Goal: Obtain resource: Obtain resource

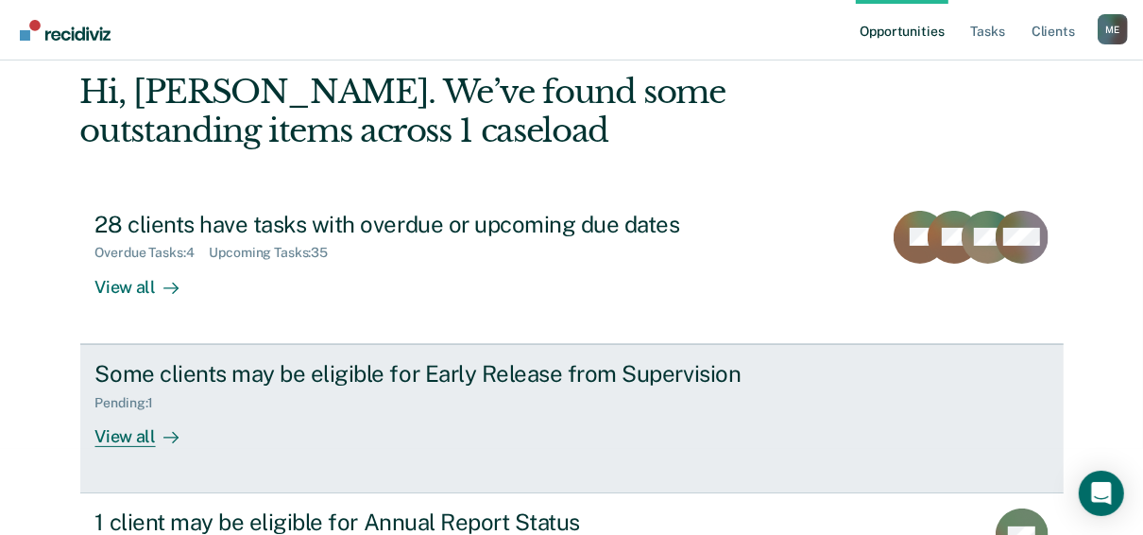
scroll to position [191, 0]
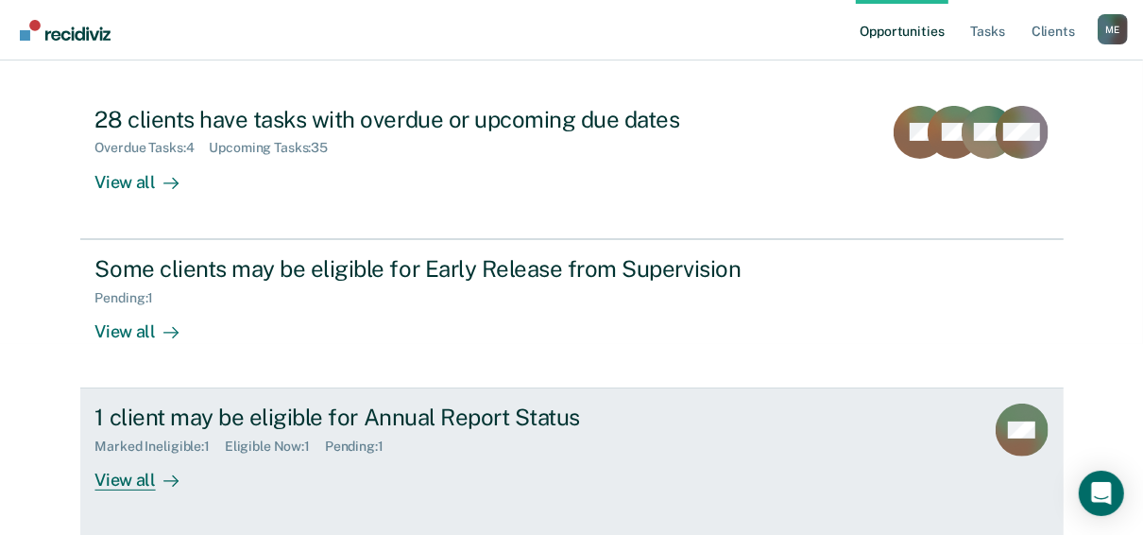
click at [499, 482] on div "1 client may be eligible for Annual Report Status Marked Ineligible : 1 Eligibl…" at bounding box center [449, 446] width 709 height 87
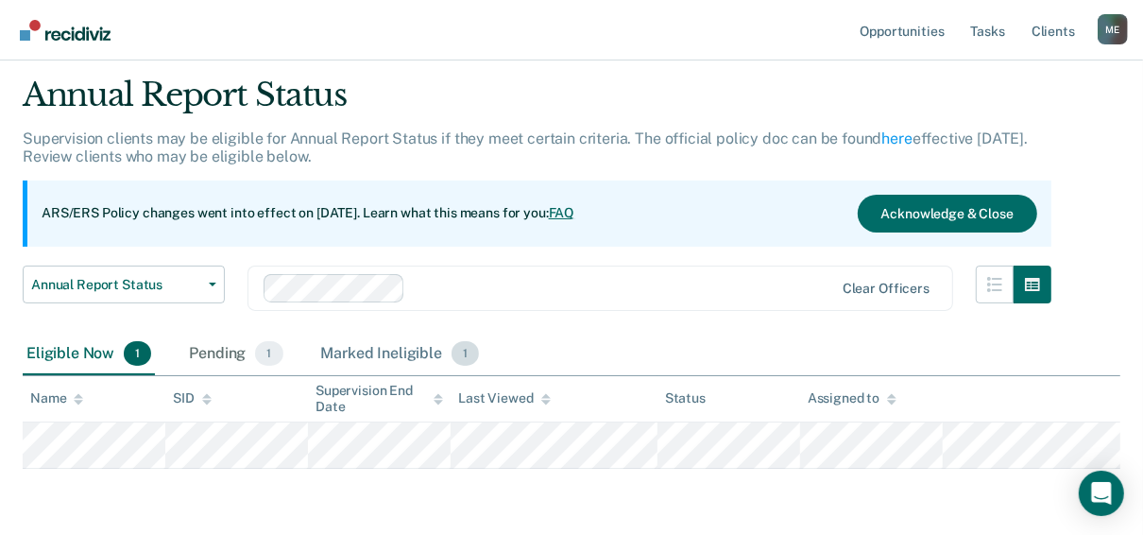
scroll to position [122, 0]
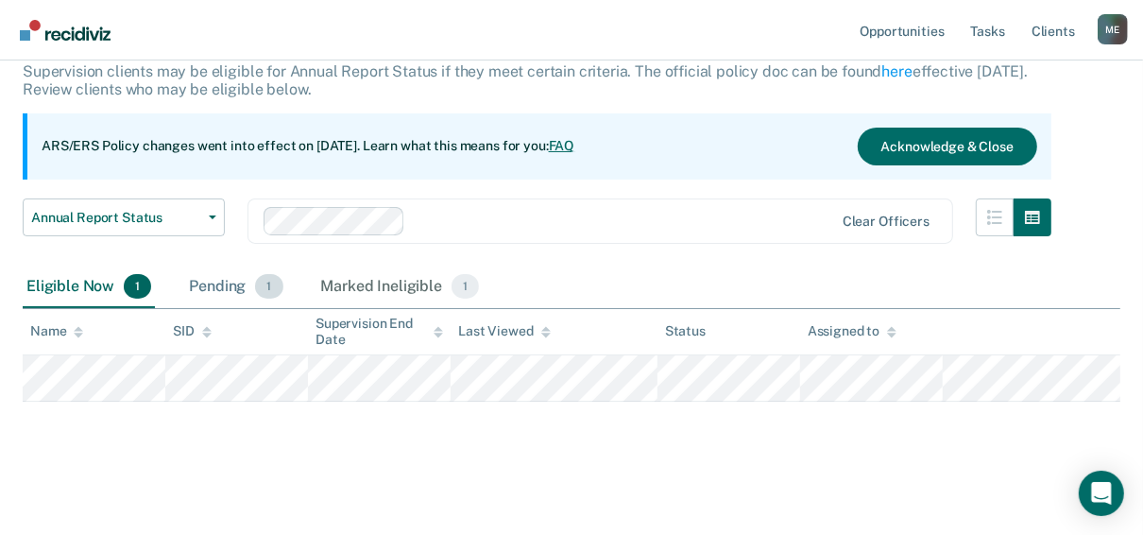
click at [255, 283] on span "1" at bounding box center [268, 286] width 27 height 25
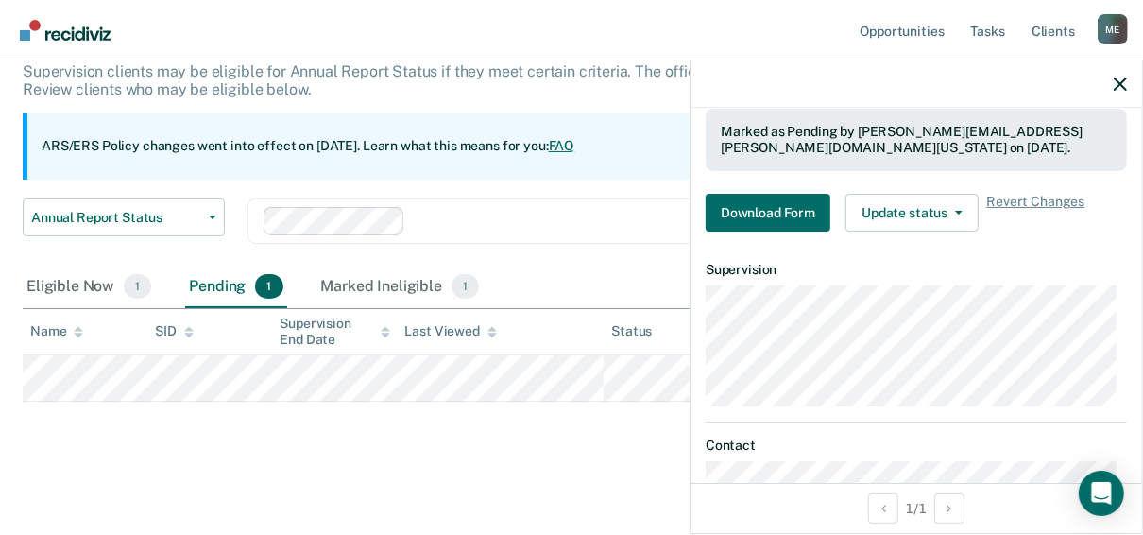
scroll to position [378, 0]
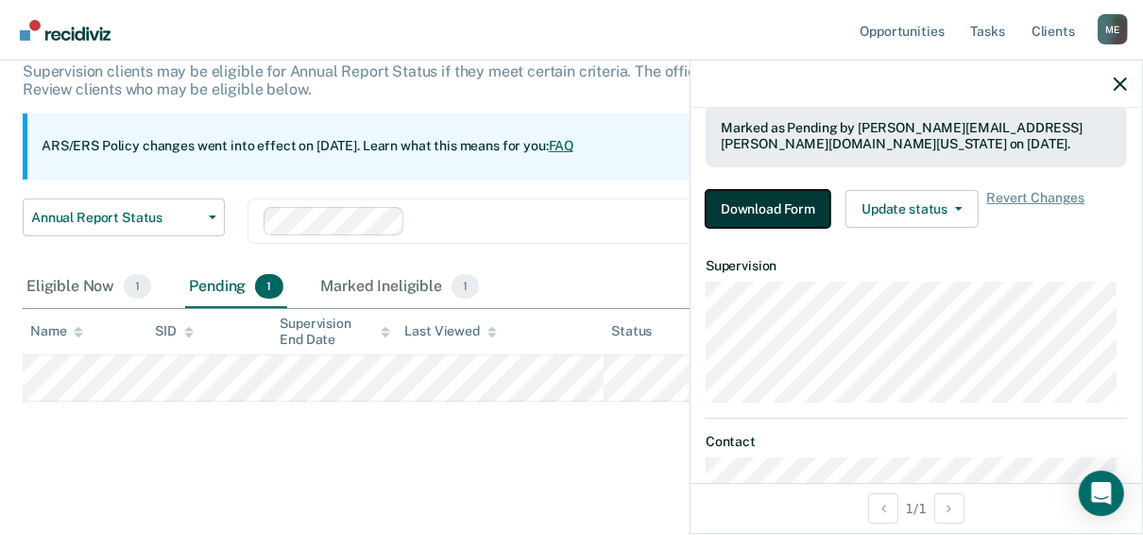
click at [781, 202] on button "Download Form" at bounding box center [768, 209] width 125 height 38
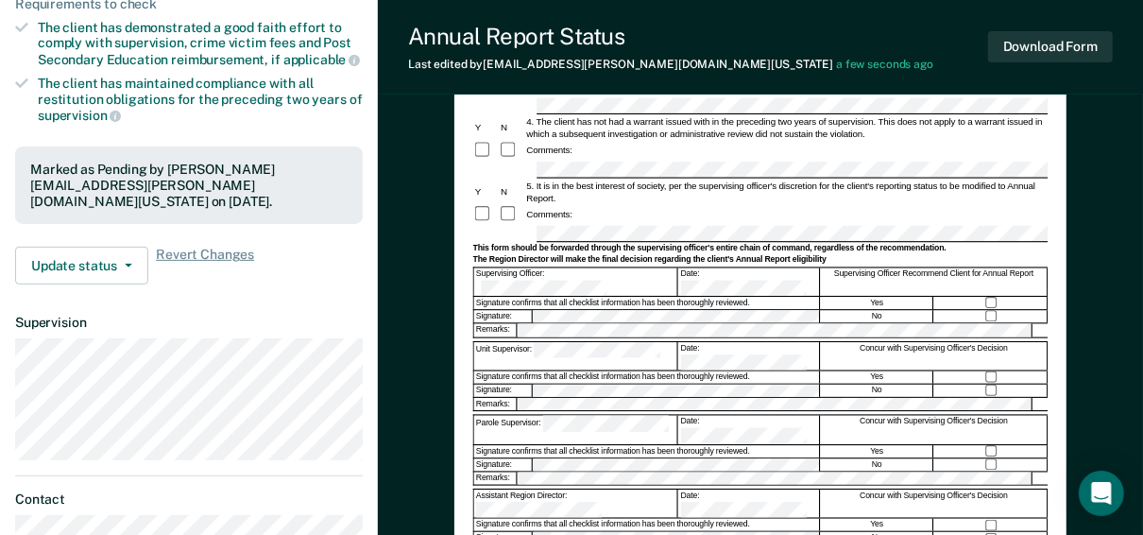
scroll to position [378, 0]
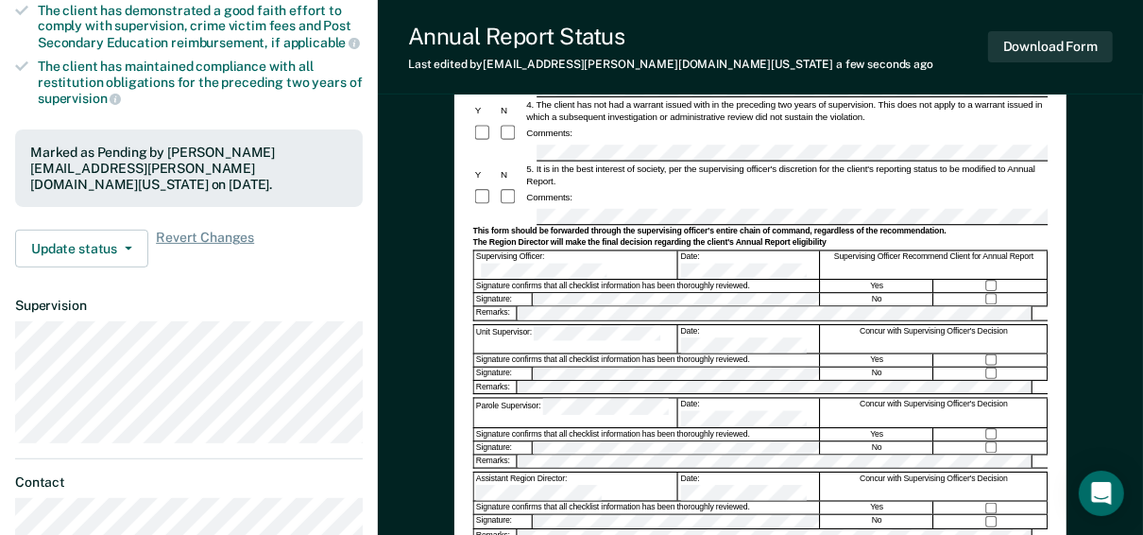
click at [582, 329] on form "Annual Reporting Checklist, Recommendation, and Determination Form Clients who …" at bounding box center [760, 213] width 575 height 831
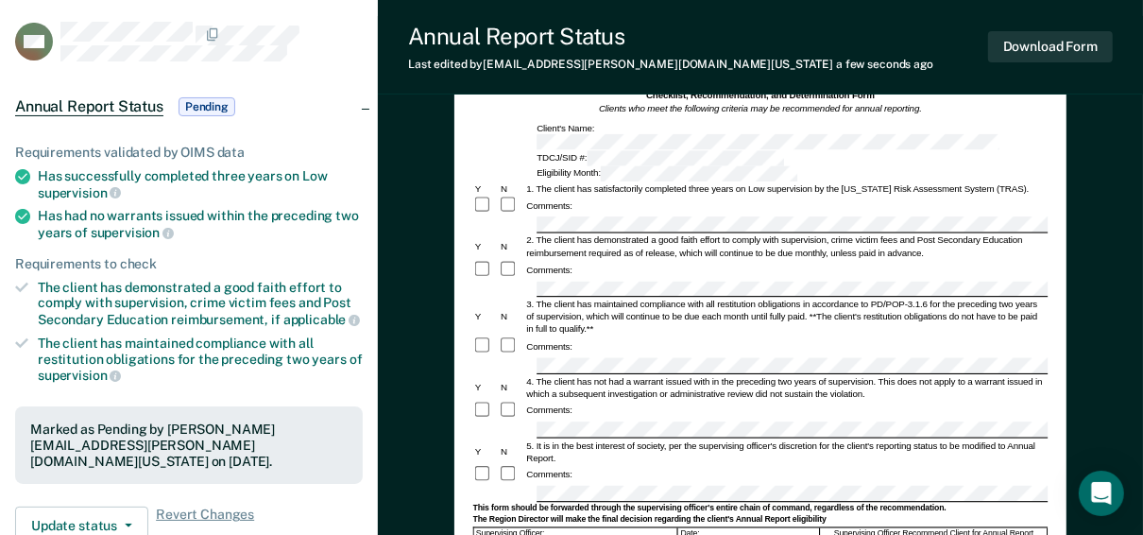
scroll to position [0, 0]
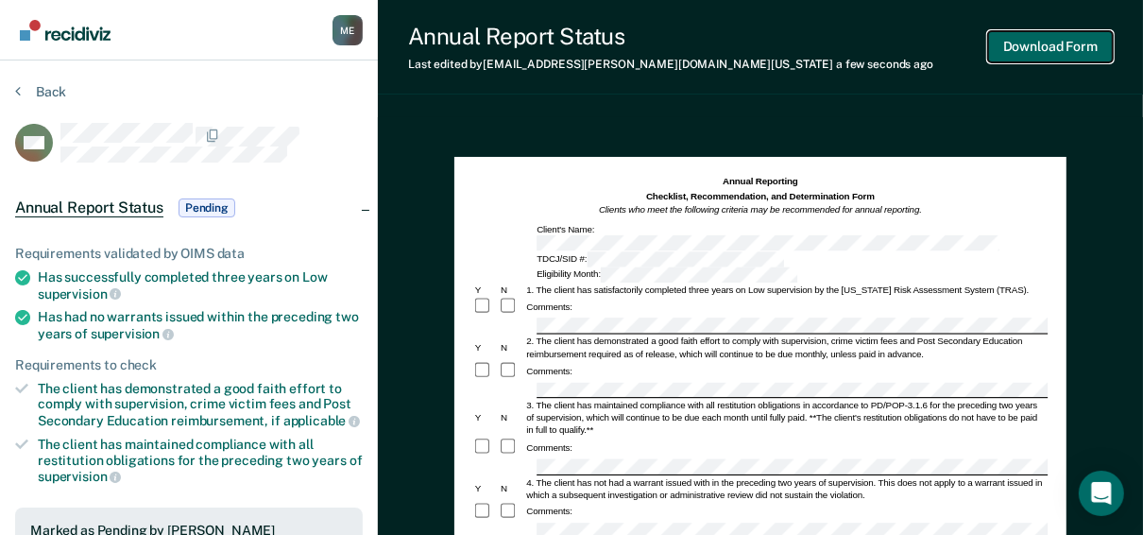
click at [1083, 50] on button "Download Form" at bounding box center [1050, 46] width 125 height 31
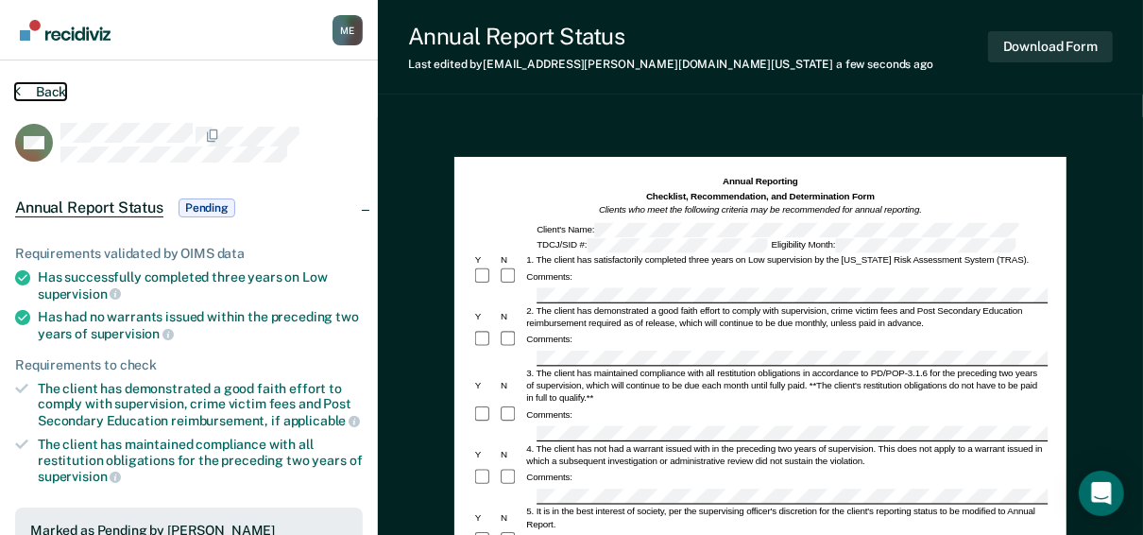
click at [26, 94] on button "Back" at bounding box center [40, 91] width 51 height 17
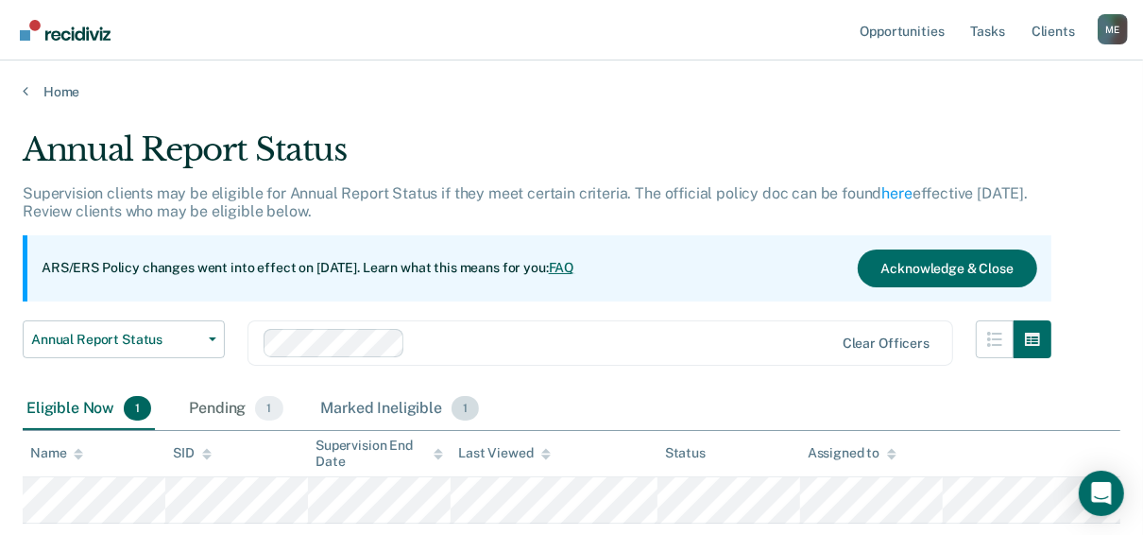
click at [401, 411] on div "Marked Ineligible 1" at bounding box center [400, 409] width 166 height 42
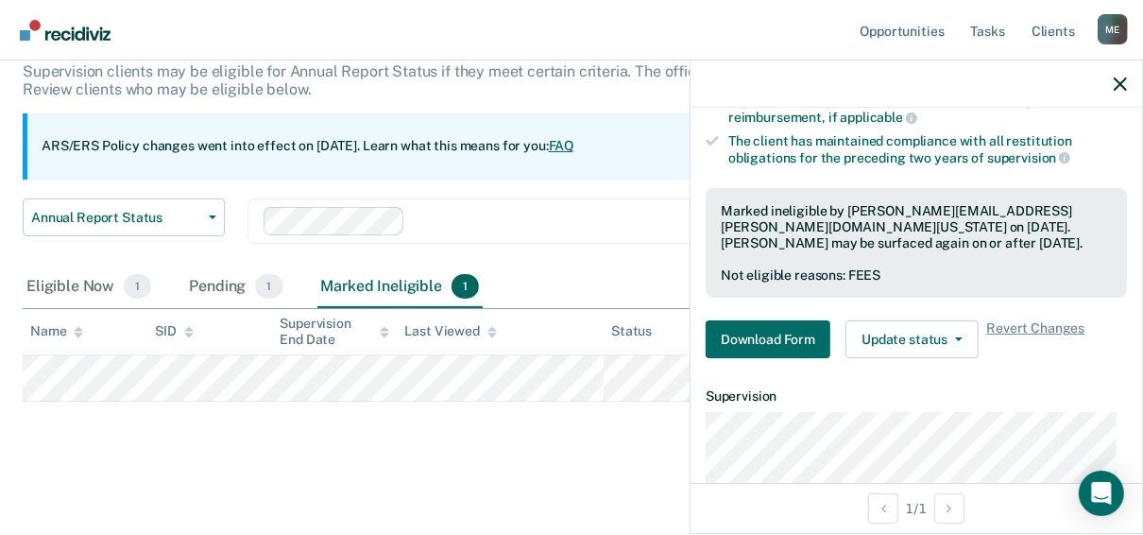
scroll to position [302, 0]
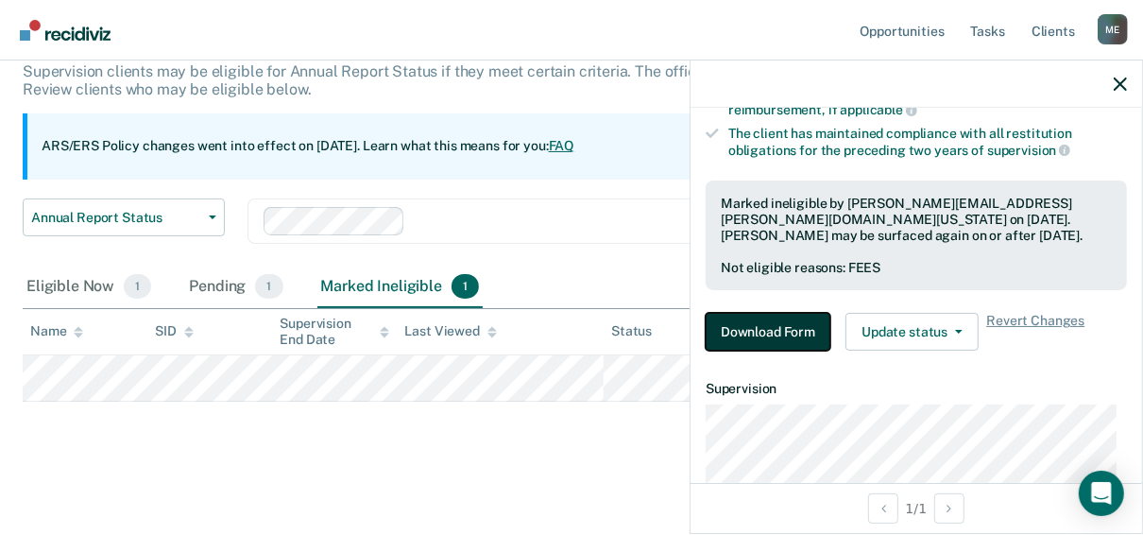
click at [757, 335] on button "Download Form" at bounding box center [768, 332] width 125 height 38
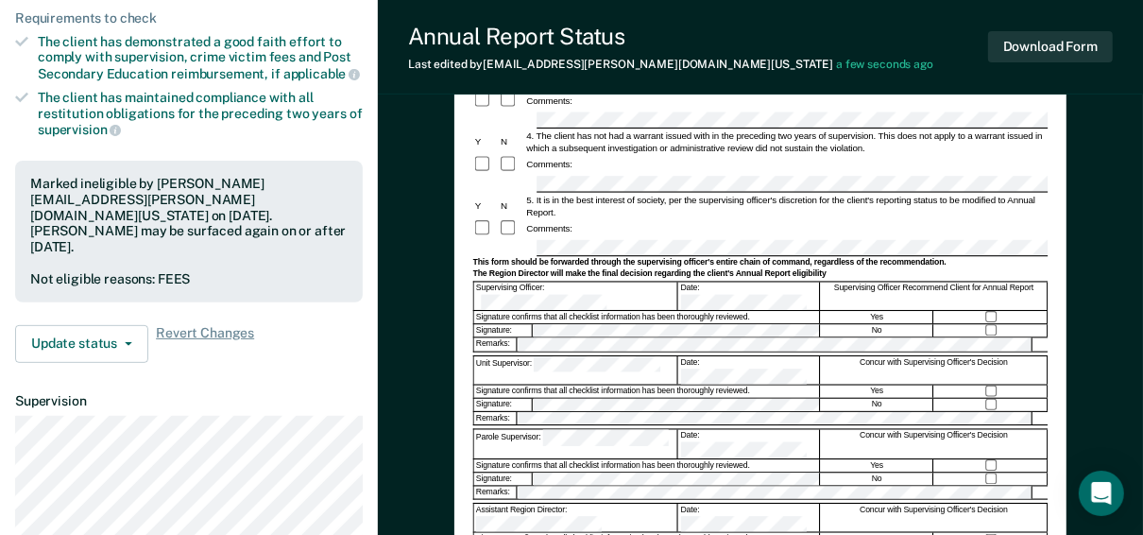
scroll to position [76, 0]
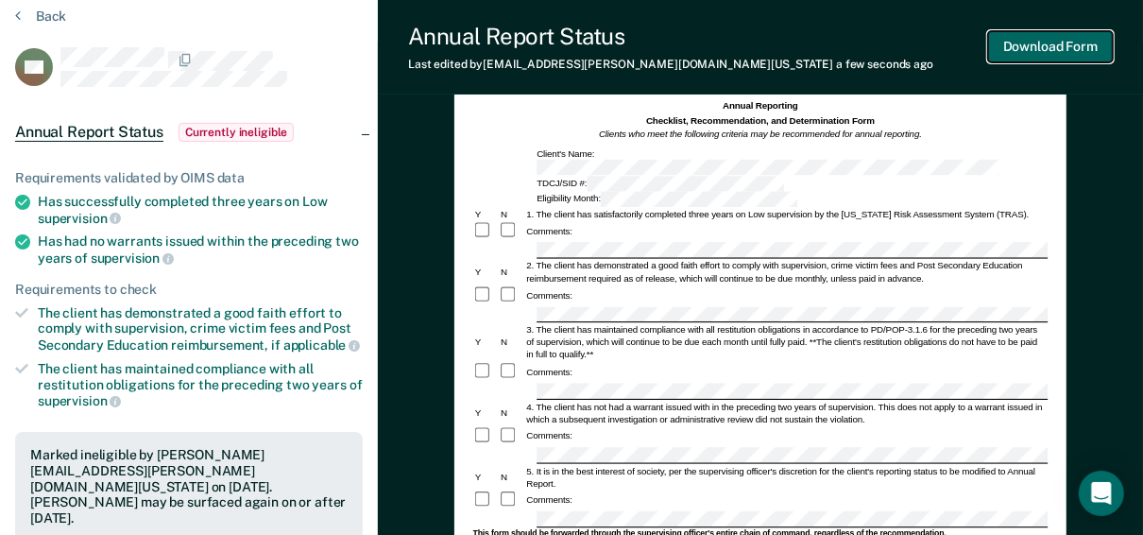
click at [1051, 57] on button "Download Form" at bounding box center [1050, 46] width 125 height 31
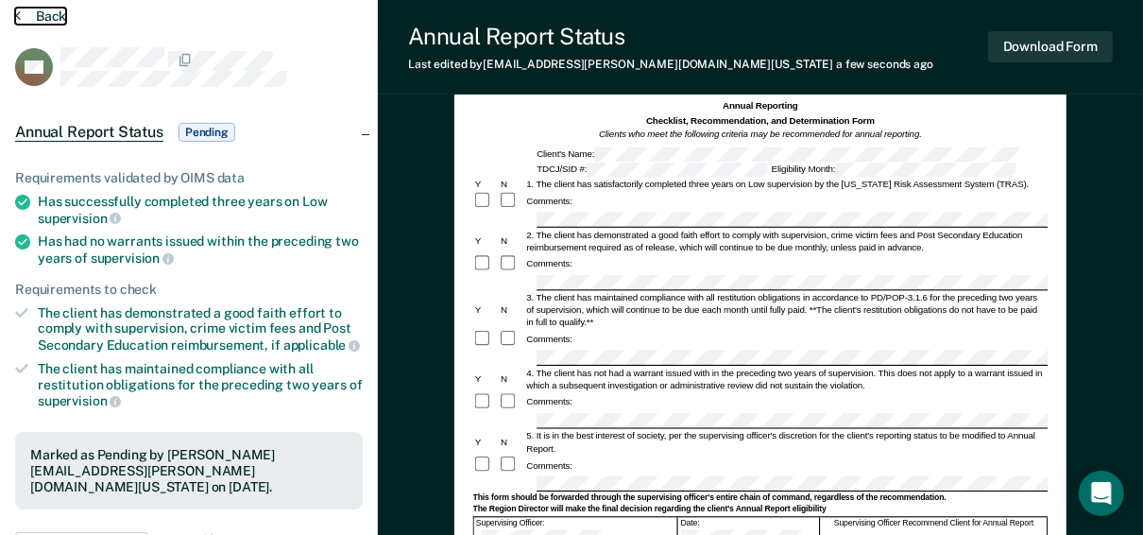
click at [15, 18] on icon at bounding box center [18, 15] width 6 height 15
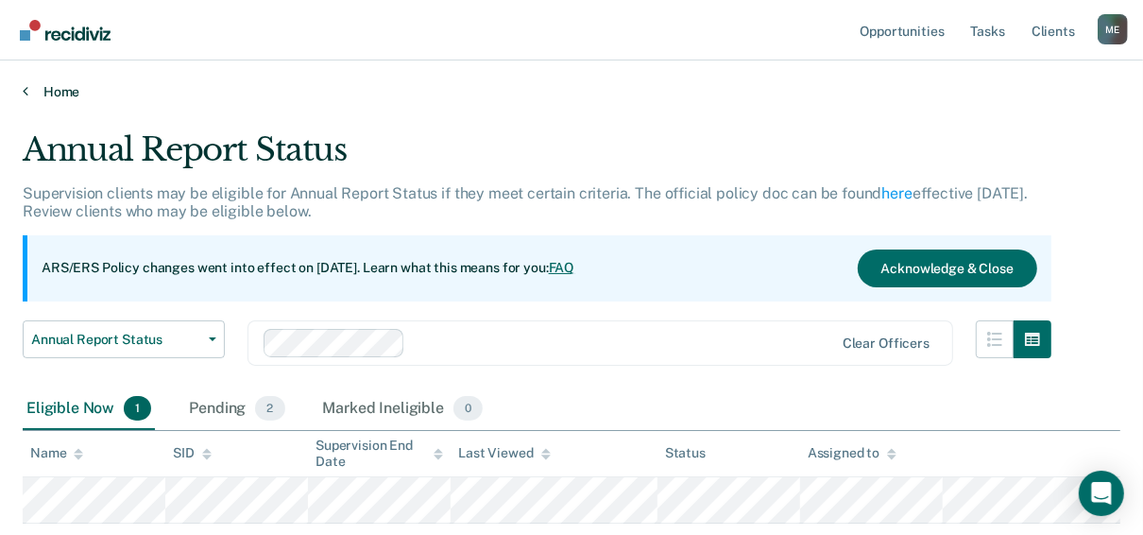
click at [63, 93] on link "Home" at bounding box center [572, 91] width 1098 height 17
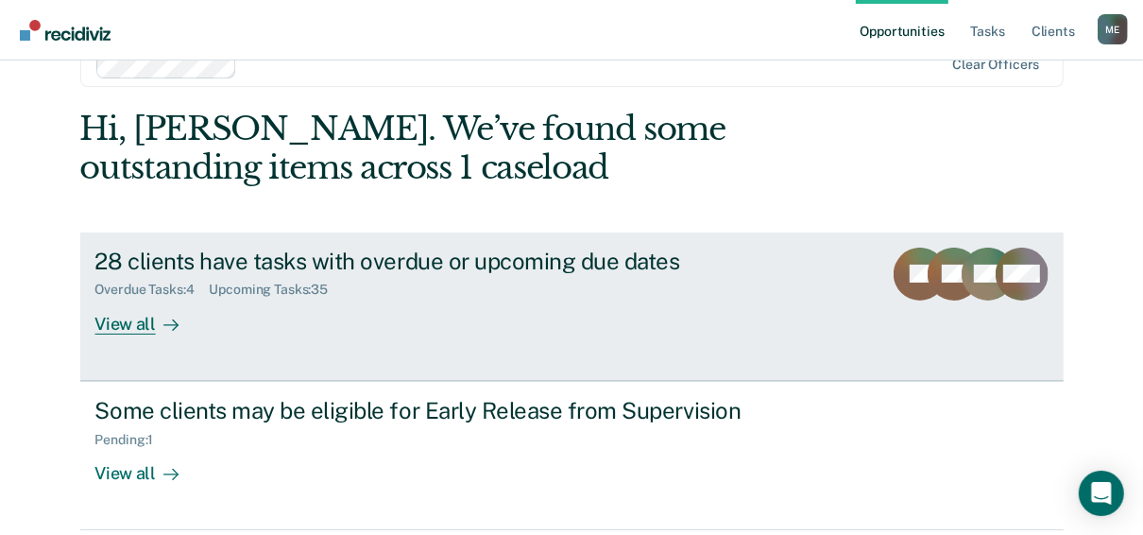
scroll to position [76, 0]
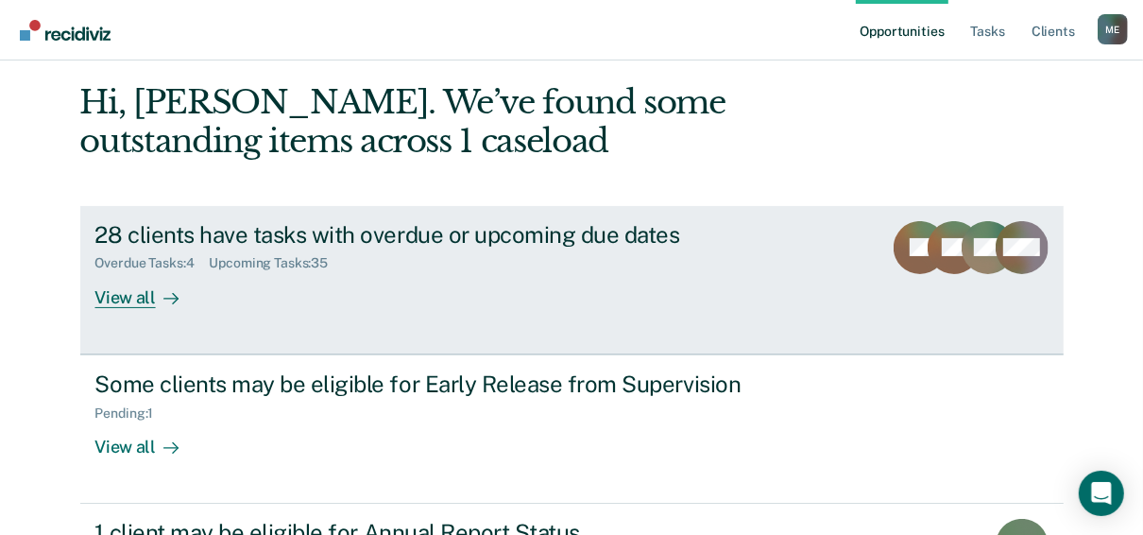
click at [685, 266] on div "Overdue Tasks : 4 Upcoming Tasks : 35" at bounding box center [426, 260] width 663 height 24
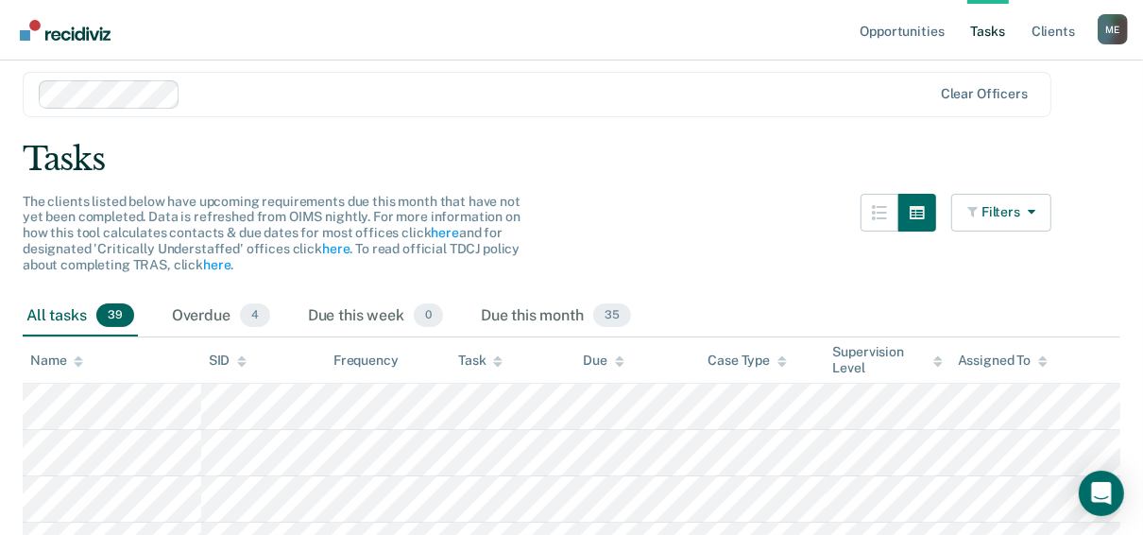
scroll to position [76, 0]
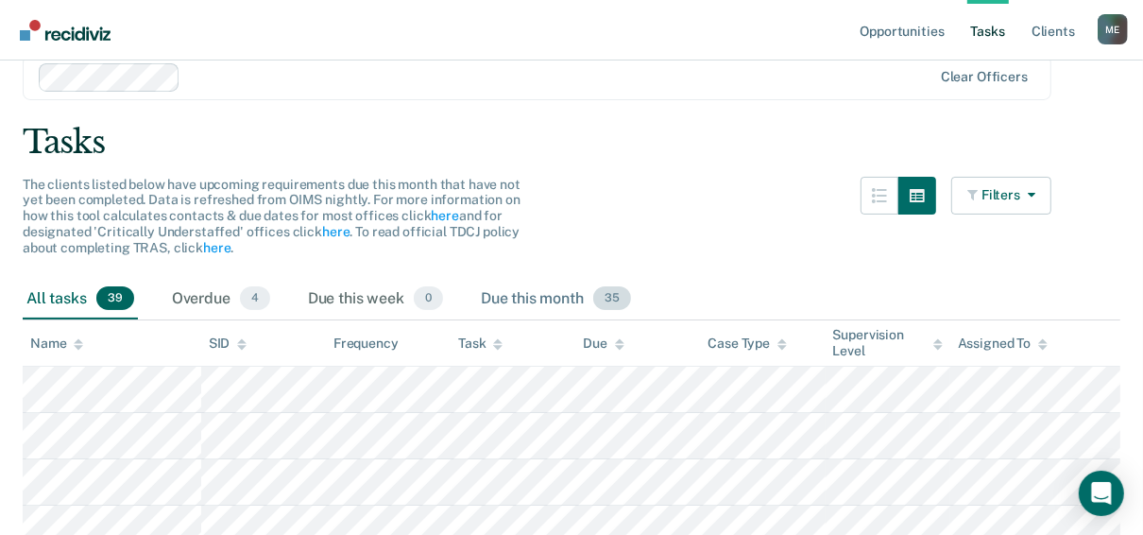
click at [572, 293] on div "Due this month 35" at bounding box center [556, 300] width 158 height 42
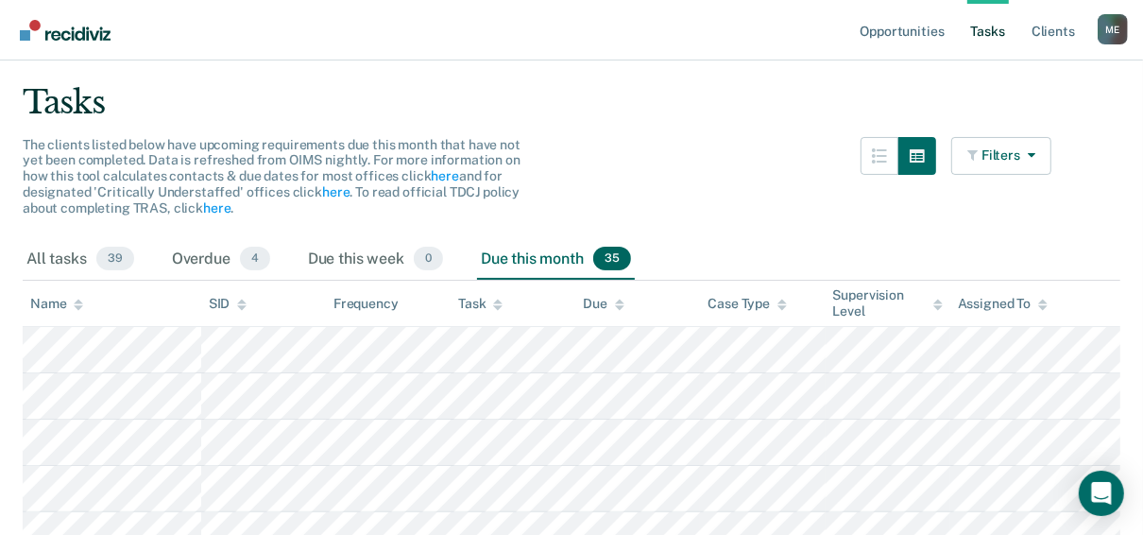
scroll to position [151, 0]
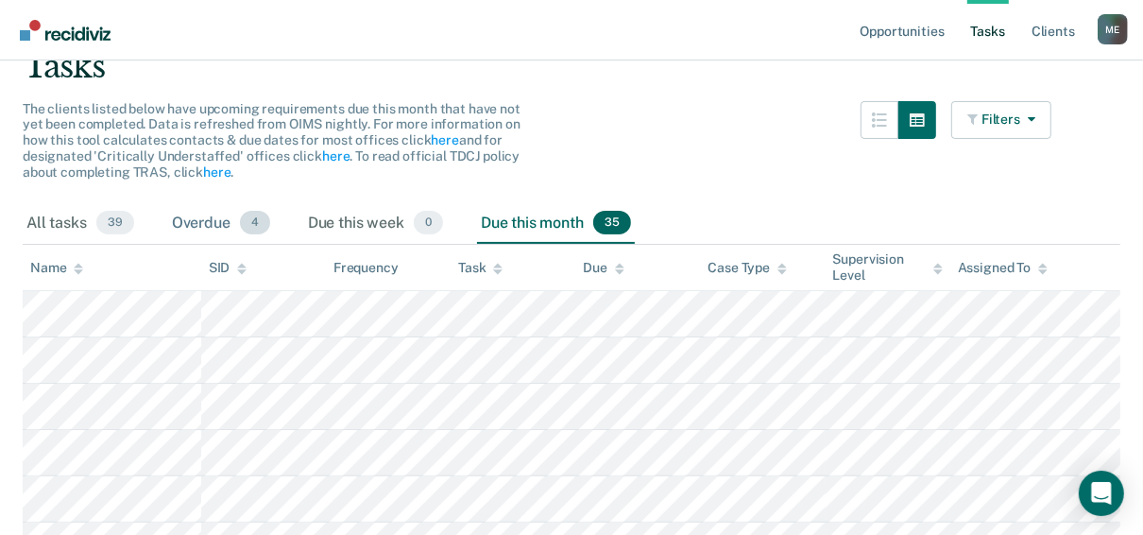
click at [221, 225] on div "Overdue 4" at bounding box center [221, 224] width 106 height 42
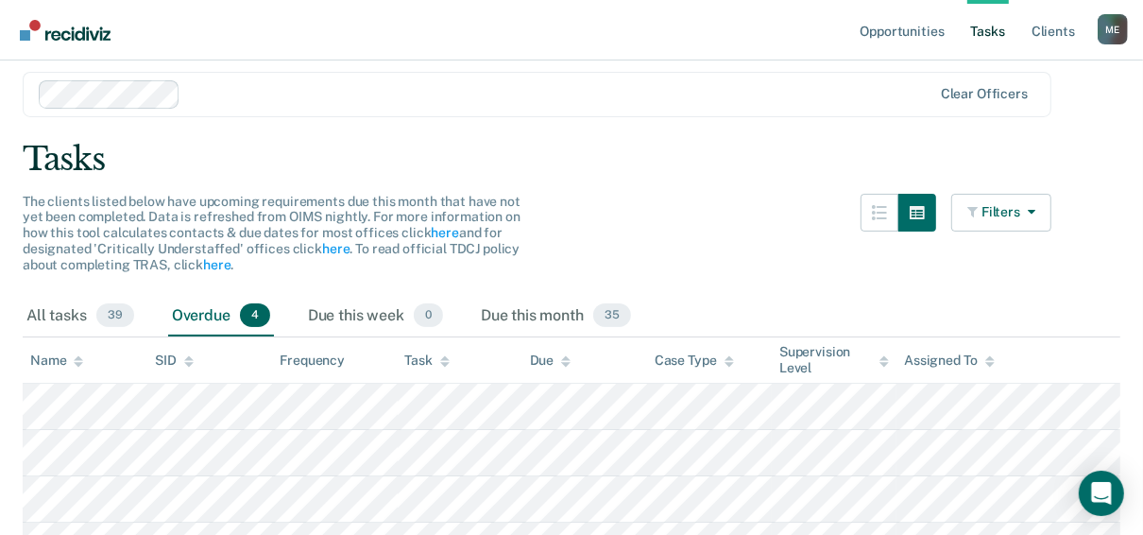
scroll to position [0, 0]
